Goal: Task Accomplishment & Management: Use online tool/utility

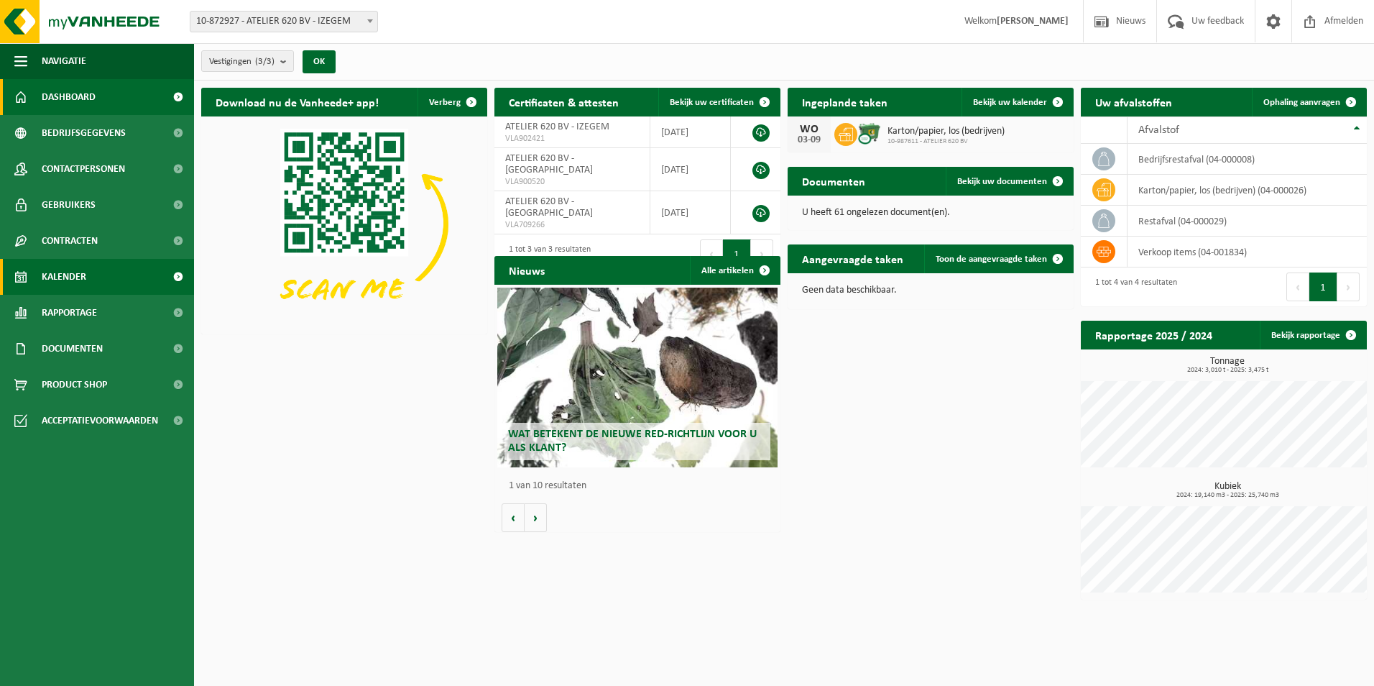
click at [121, 267] on link "Kalender" at bounding box center [97, 277] width 194 height 36
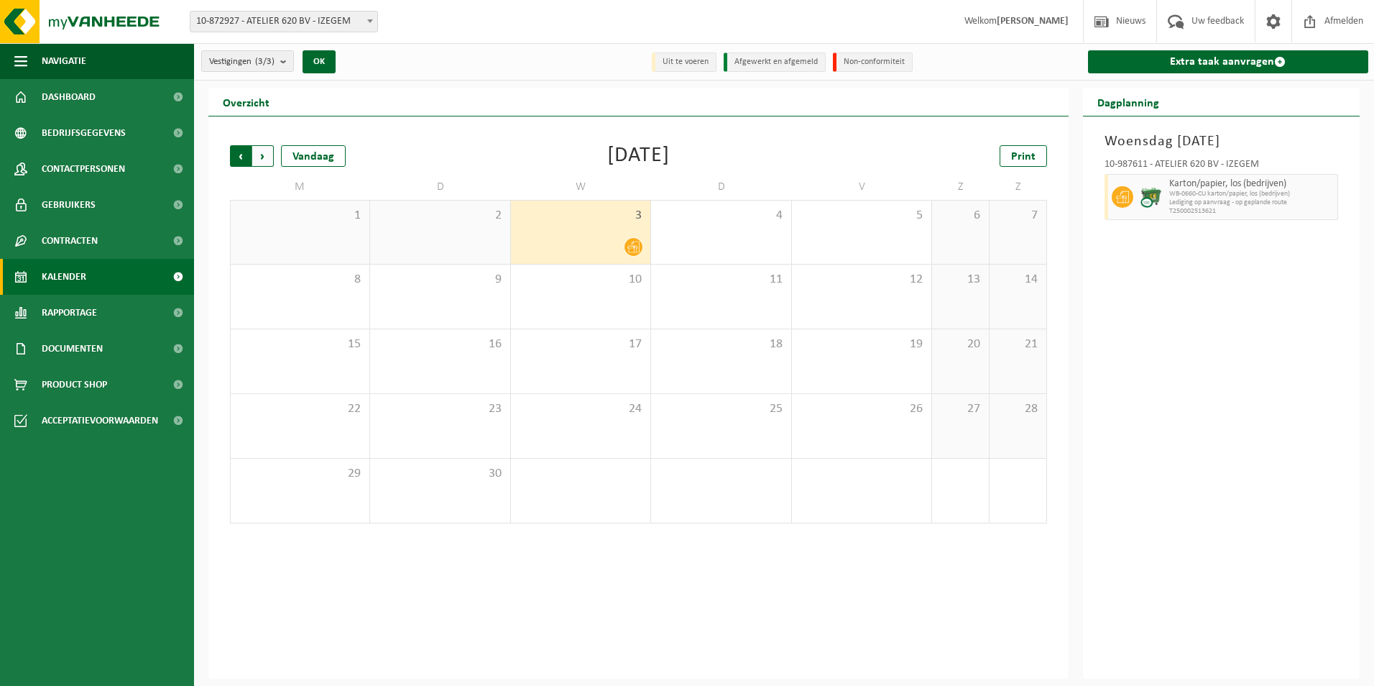
click at [263, 154] on span "Volgende" at bounding box center [263, 156] width 22 height 22
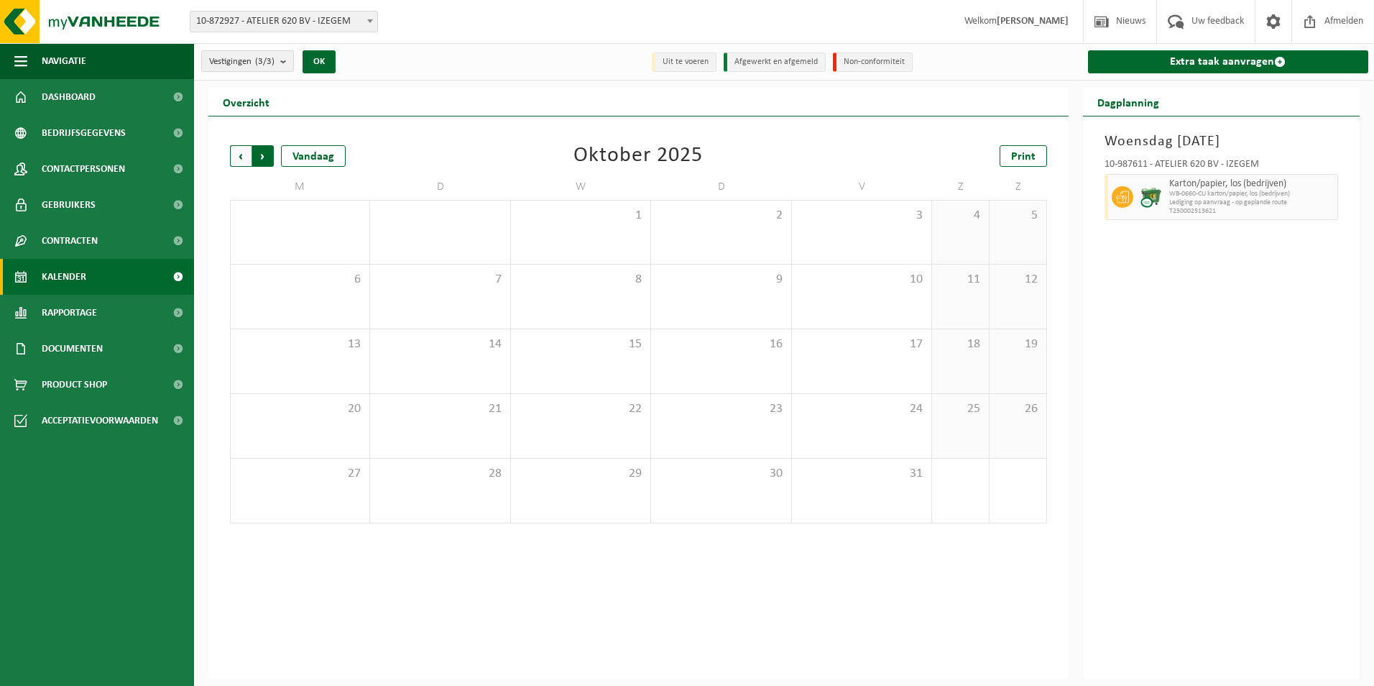
click at [232, 152] on span "Vorige" at bounding box center [241, 156] width 22 height 22
click at [245, 152] on span "Vorige" at bounding box center [241, 156] width 22 height 22
click at [339, 495] on div "25 1" at bounding box center [300, 491] width 139 height 64
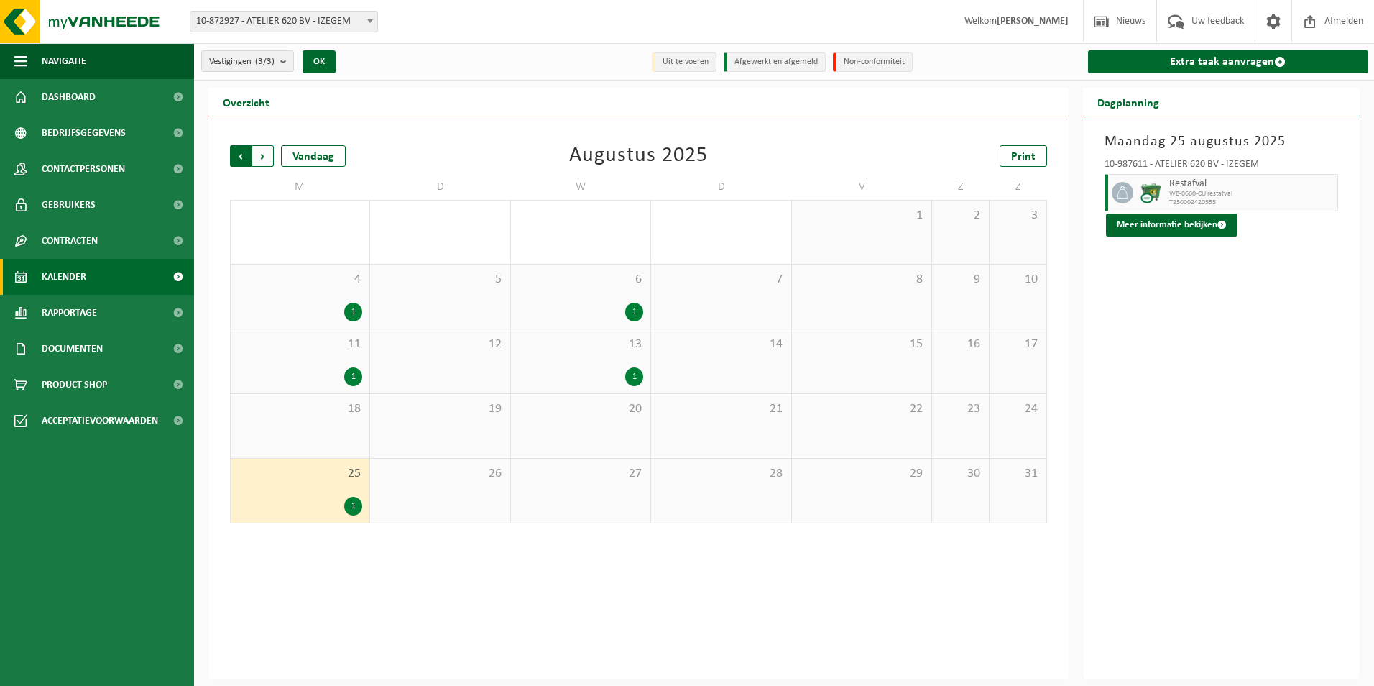
click at [264, 157] on span "Volgende" at bounding box center [263, 156] width 22 height 22
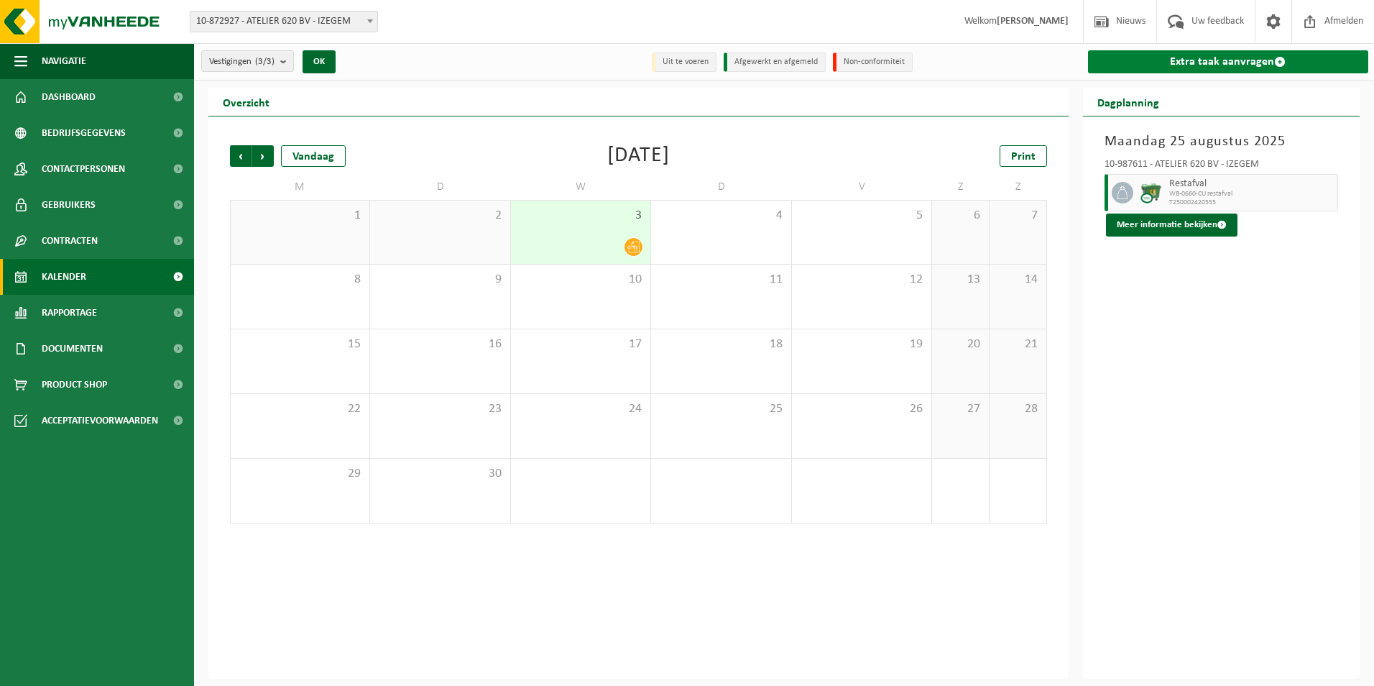
click at [1213, 53] on link "Extra taak aanvragen" at bounding box center [1228, 61] width 281 height 23
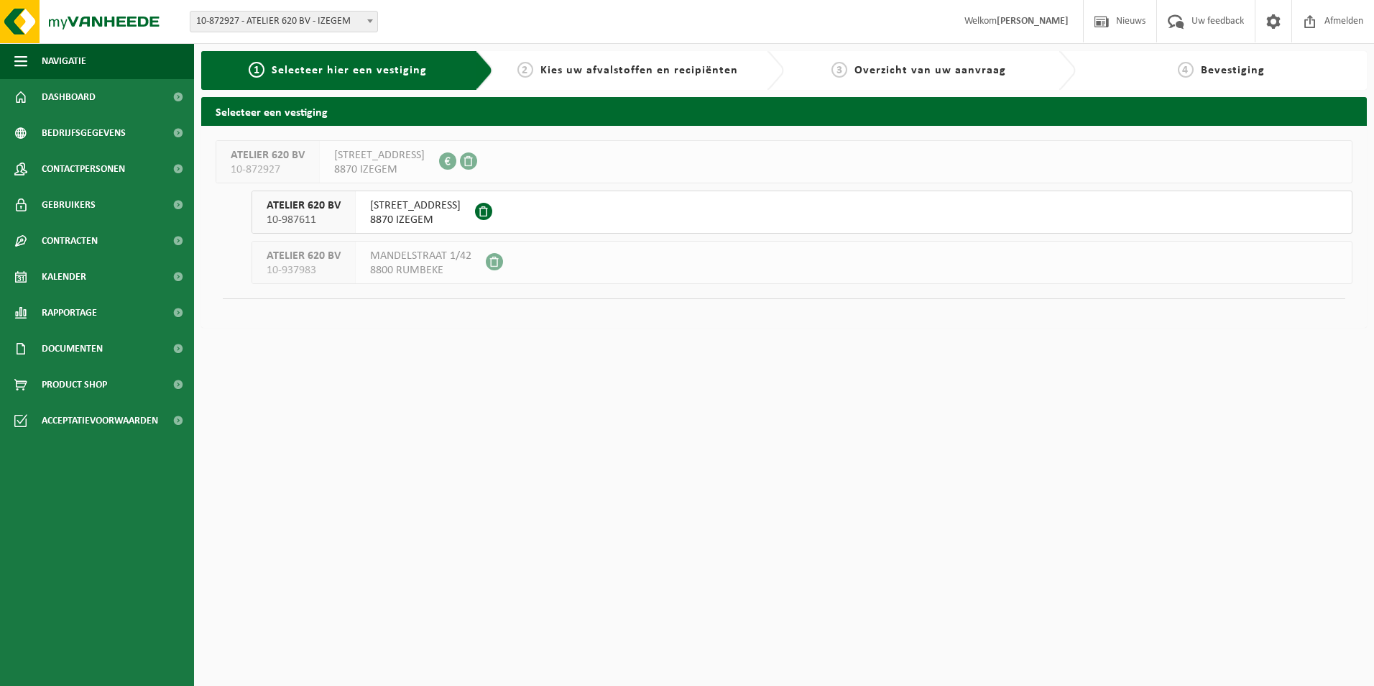
click at [424, 199] on span "AMBACHTENSTRAAT 26" at bounding box center [415, 205] width 91 height 14
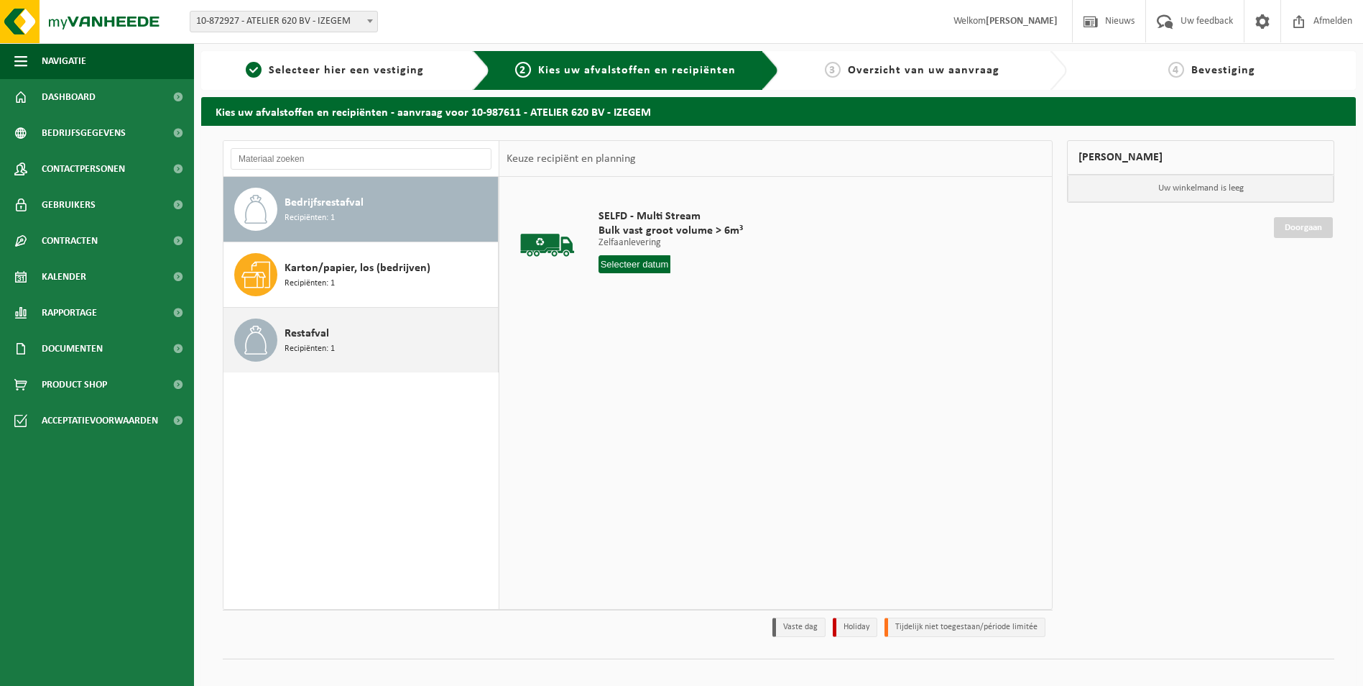
click at [312, 333] on span "Restafval" at bounding box center [307, 333] width 45 height 17
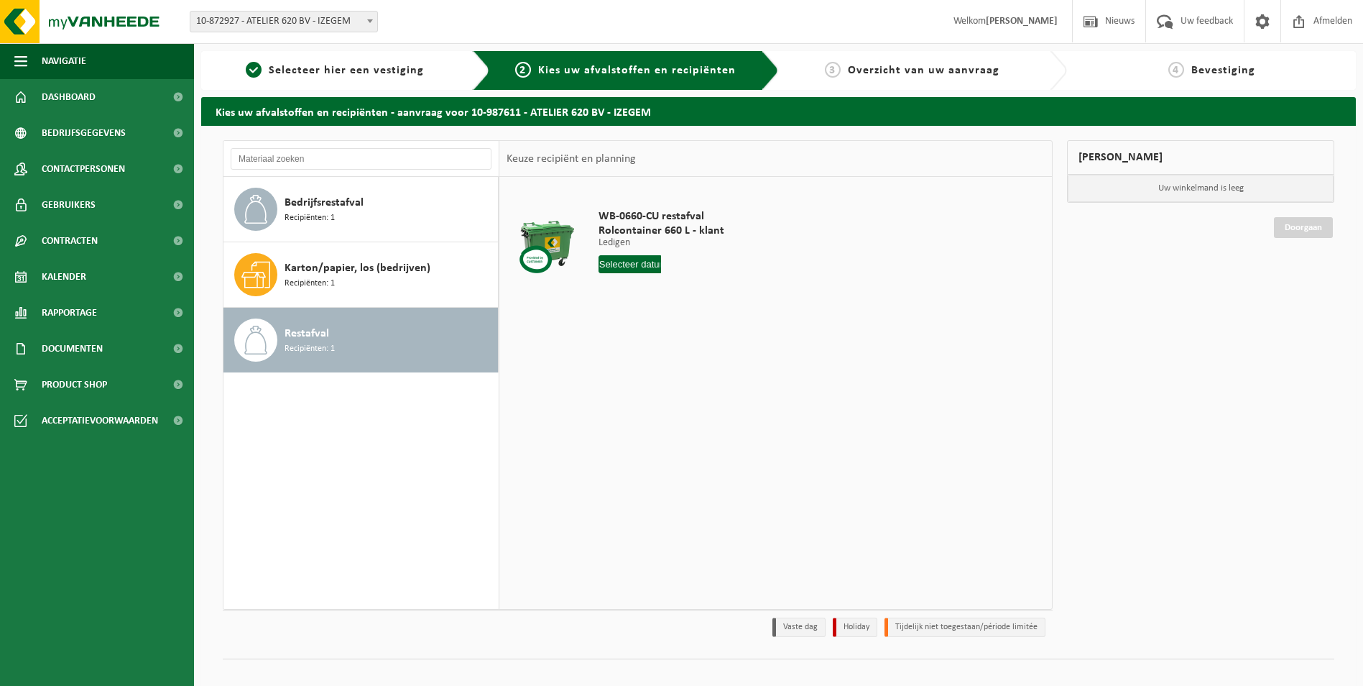
click at [641, 264] on input "text" at bounding box center [630, 264] width 63 height 18
click at [612, 369] on div "8" at bounding box center [611, 368] width 25 height 23
type input "Van 2025-09-08"
click at [658, 318] on button "In winkelmand" at bounding box center [639, 318] width 79 height 23
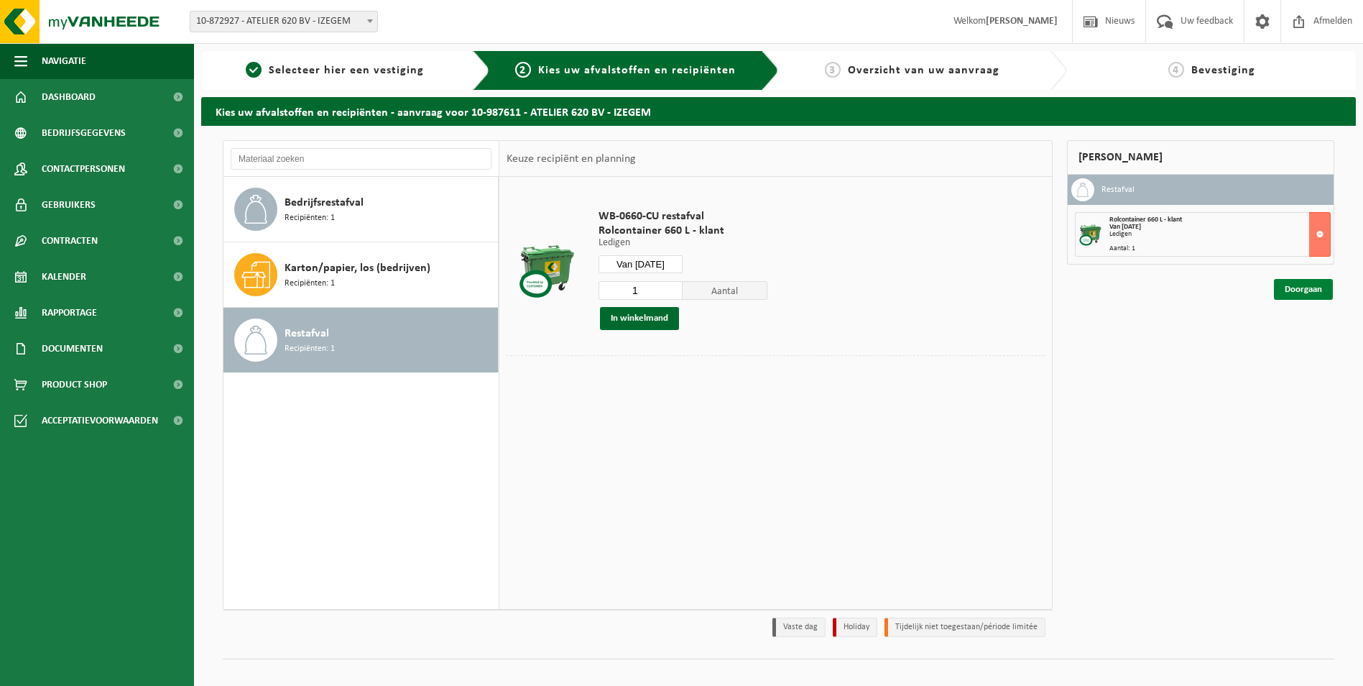
click at [1310, 293] on link "Doorgaan" at bounding box center [1303, 289] width 59 height 21
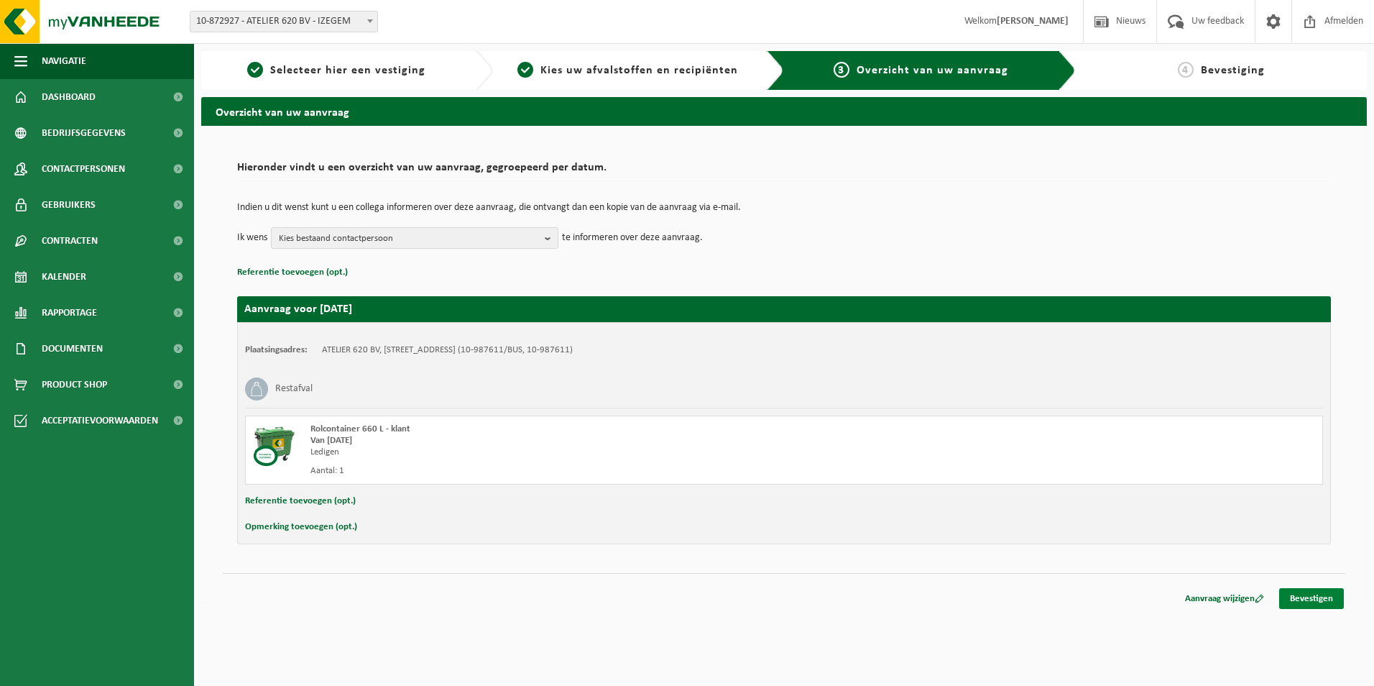
click at [1310, 600] on link "Bevestigen" at bounding box center [1311, 598] width 65 height 21
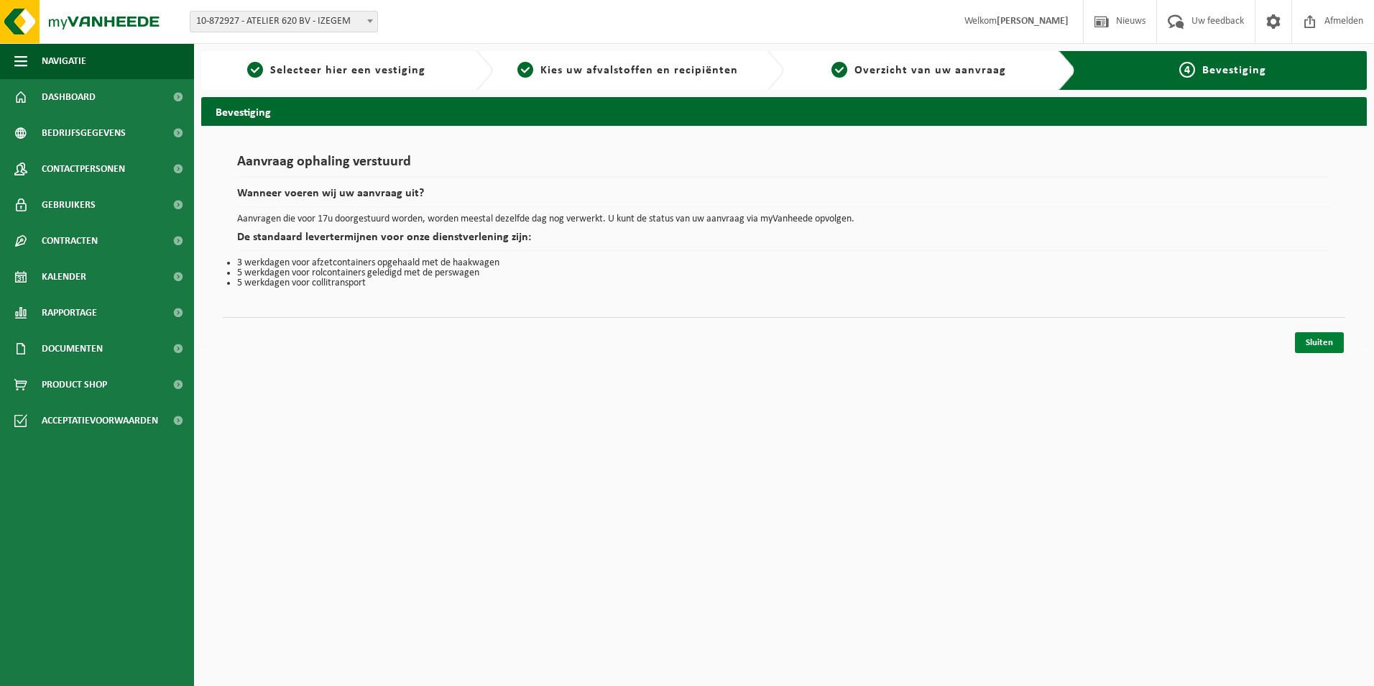
click at [1311, 339] on link "Sluiten" at bounding box center [1319, 342] width 49 height 21
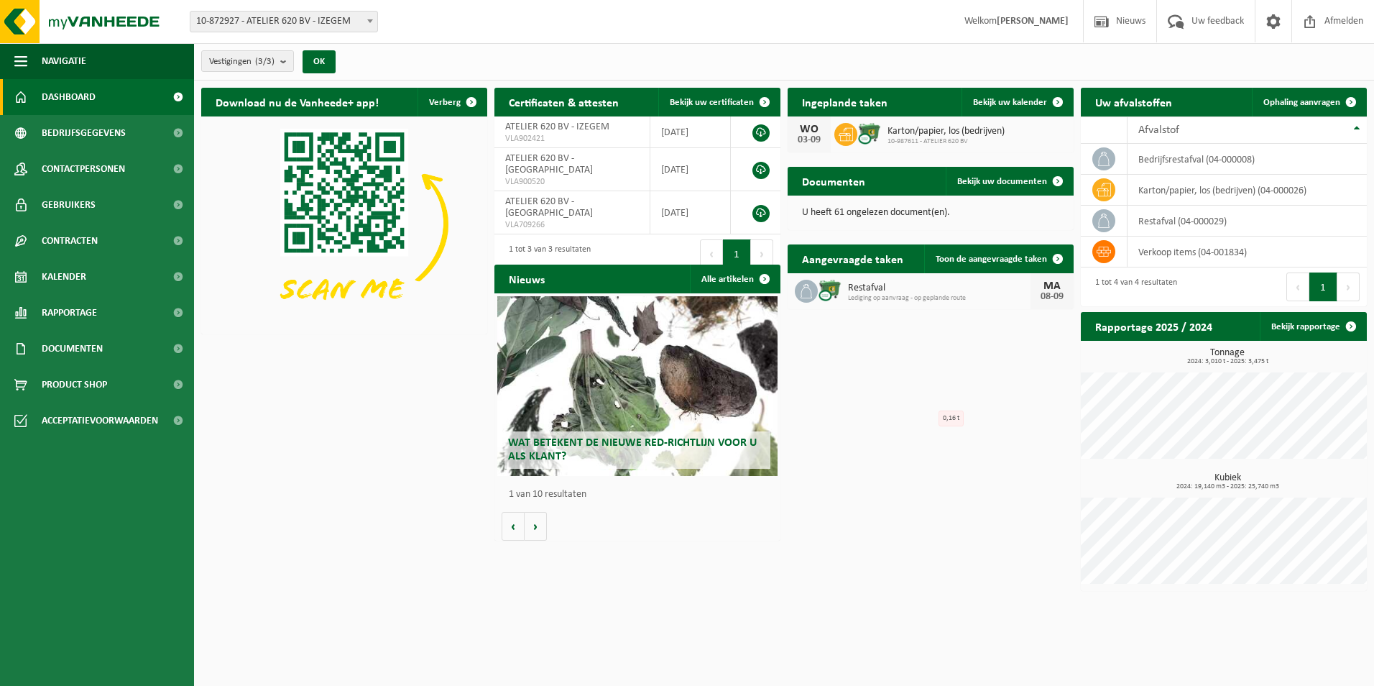
click at [908, 197] on div "U heeft 61 ongelezen document(en)." at bounding box center [931, 212] width 286 height 34
click at [1067, 185] on span at bounding box center [1058, 181] width 29 height 29
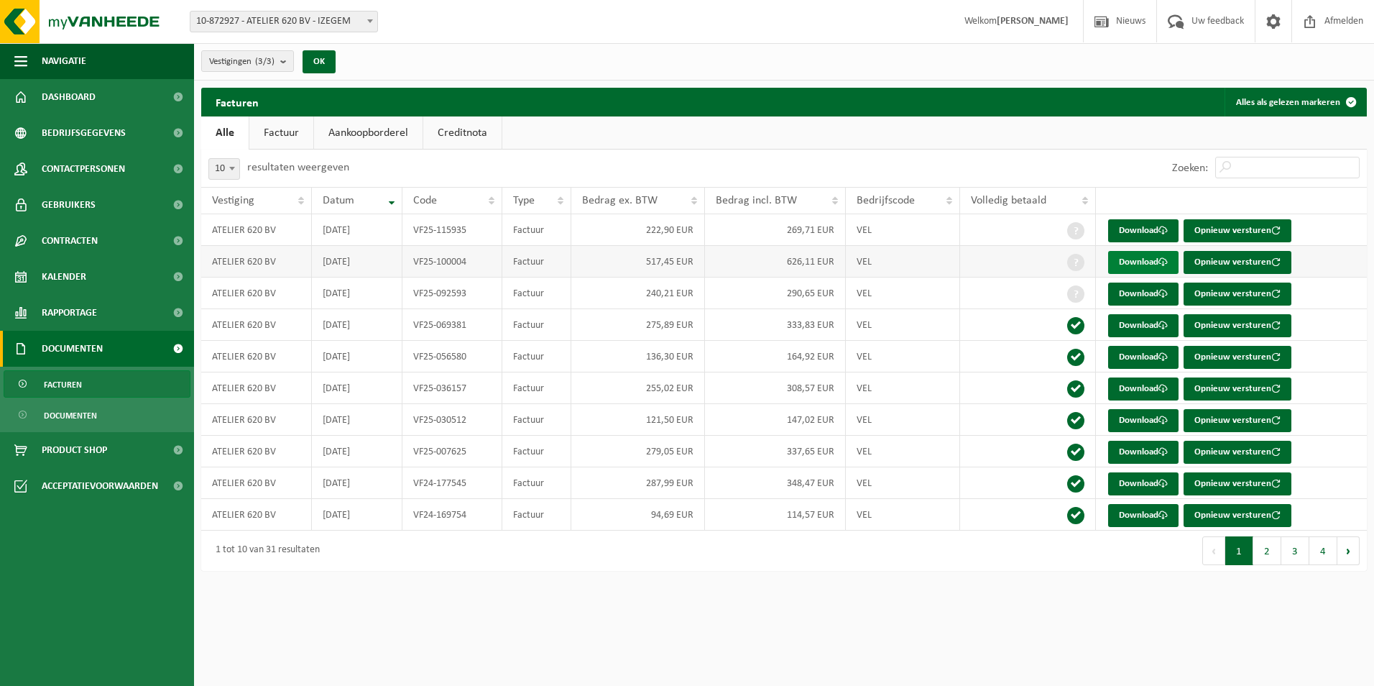
click at [1156, 260] on link "Download" at bounding box center [1143, 262] width 70 height 23
click at [1161, 226] on link "Download" at bounding box center [1143, 230] width 70 height 23
